Goal: Task Accomplishment & Management: Use online tool/utility

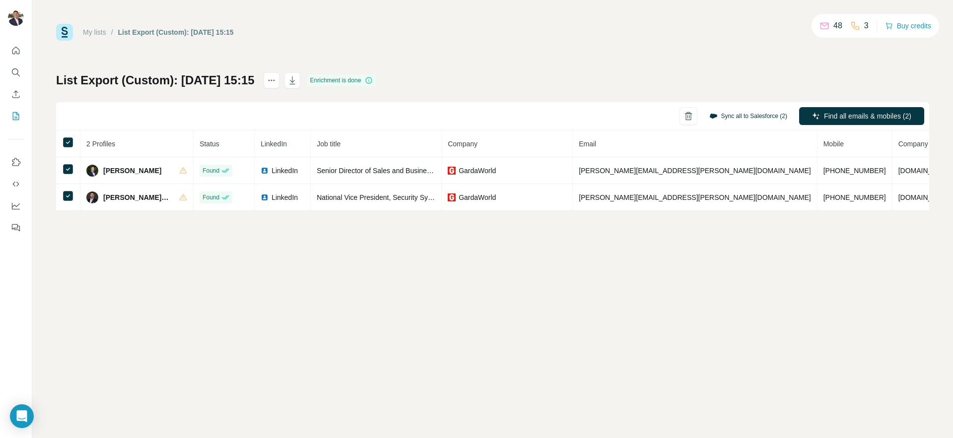
click at [750, 116] on button "Sync all to Salesforce (2)" at bounding box center [748, 116] width 92 height 15
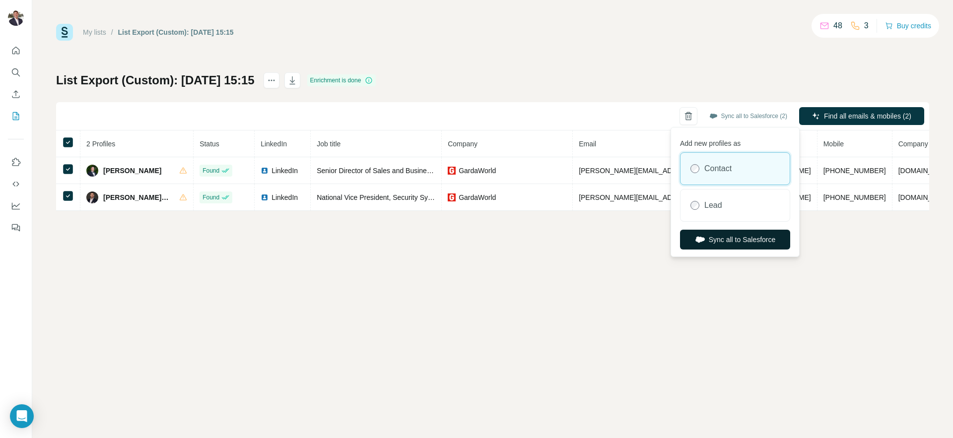
click at [695, 245] on button "Sync all to Salesforce" at bounding box center [735, 240] width 110 height 20
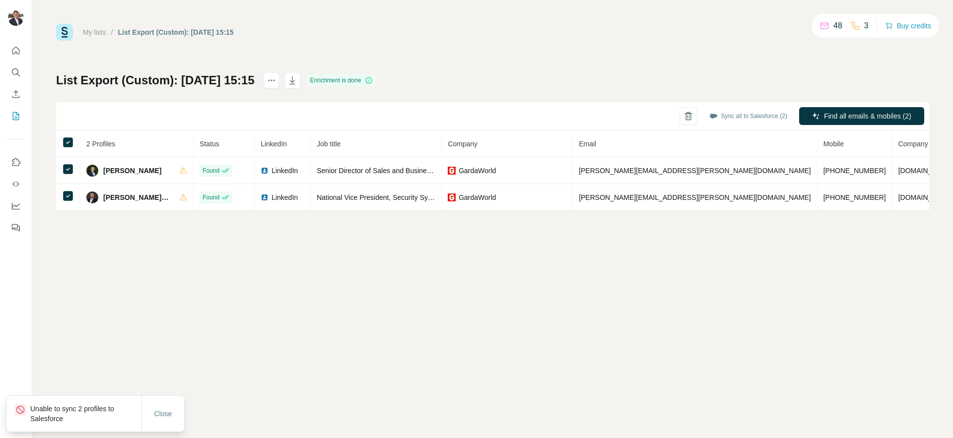
click at [64, 412] on p "Unable to sync 2 profiles to Salesforce" at bounding box center [85, 414] width 111 height 20
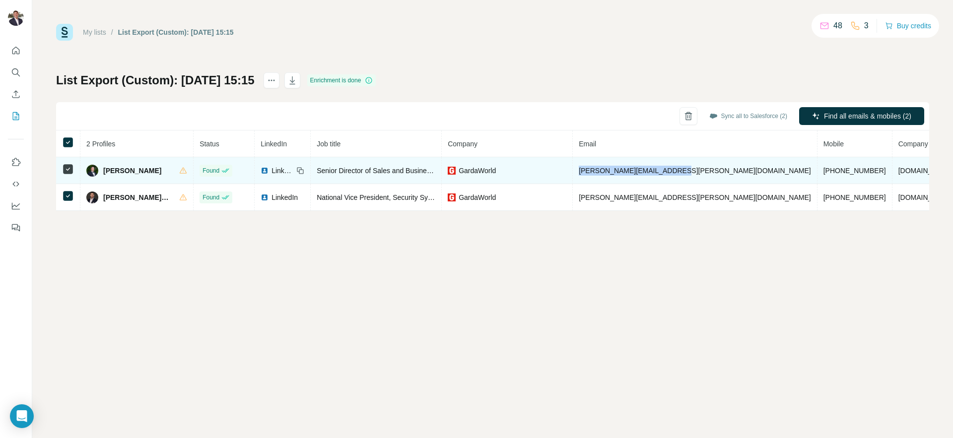
drag, startPoint x: 691, startPoint y: 172, endPoint x: 594, endPoint y: 171, distance: 96.7
click at [594, 171] on td "[PERSON_NAME][EMAIL_ADDRESS][PERSON_NAME][DOMAIN_NAME]" at bounding box center [695, 170] width 245 height 27
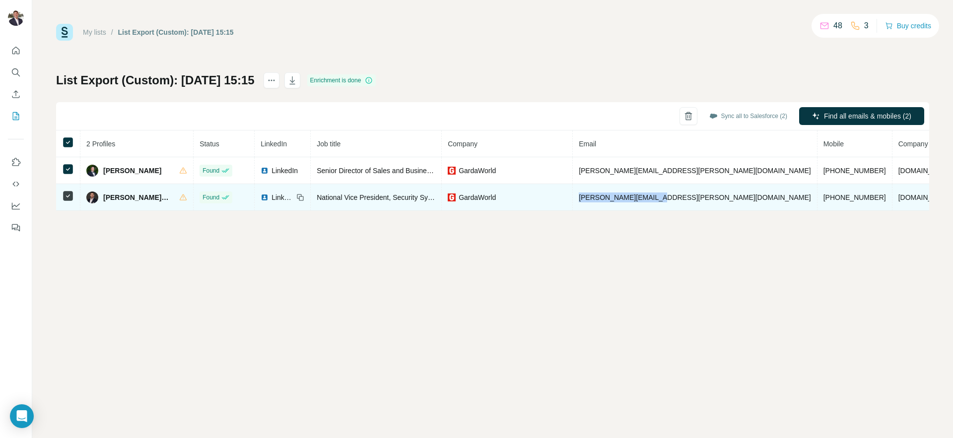
drag, startPoint x: 675, startPoint y: 198, endPoint x: 596, endPoint y: 199, distance: 78.9
click at [596, 199] on td "[PERSON_NAME][EMAIL_ADDRESS][PERSON_NAME][DOMAIN_NAME]" at bounding box center [695, 197] width 245 height 27
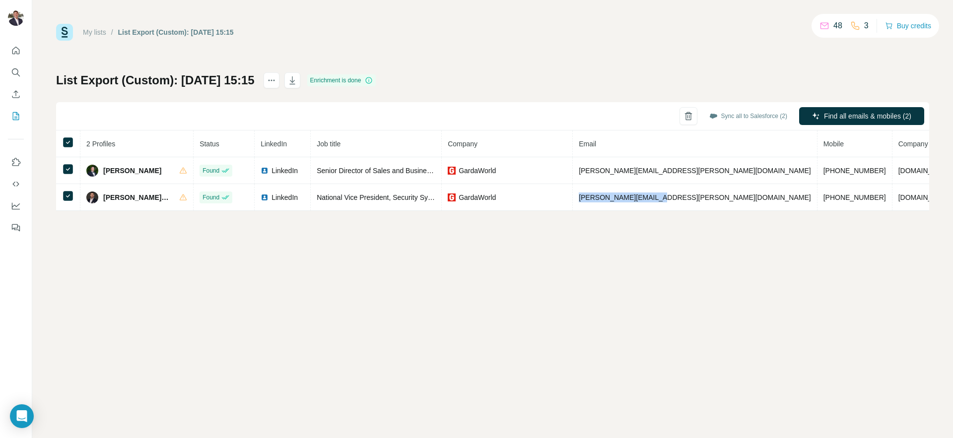
copy span "[PERSON_NAME][EMAIL_ADDRESS][PERSON_NAME][DOMAIN_NAME]"
